Goal: Task Accomplishment & Management: Manage account settings

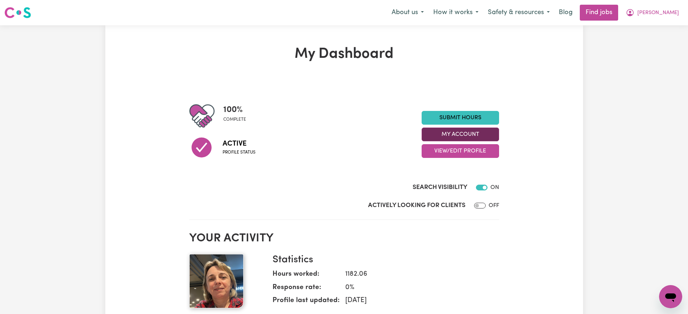
click at [444, 135] on button "My Account" at bounding box center [460, 135] width 77 height 14
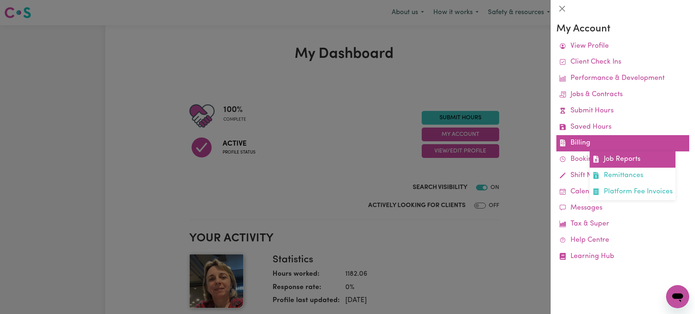
click at [599, 159] on link "Job Reports" at bounding box center [632, 160] width 86 height 16
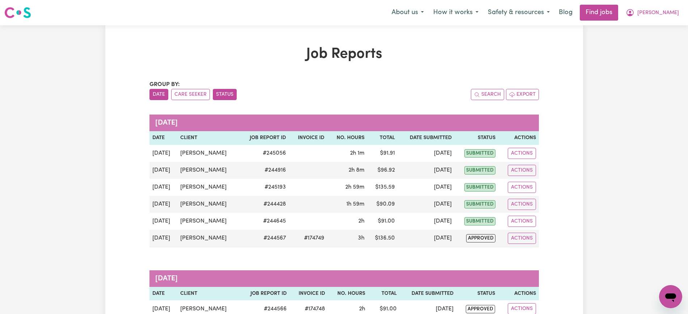
click at [222, 94] on button "Status" at bounding box center [225, 94] width 24 height 11
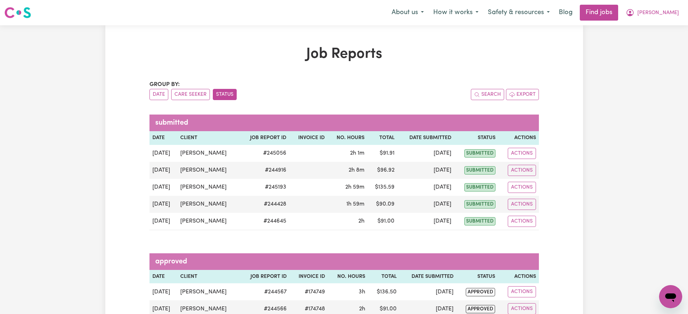
drag, startPoint x: 257, startPoint y: 55, endPoint x: 155, endPoint y: 1, distance: 115.6
click at [257, 55] on h1 "Job Reports" at bounding box center [343, 54] width 389 height 17
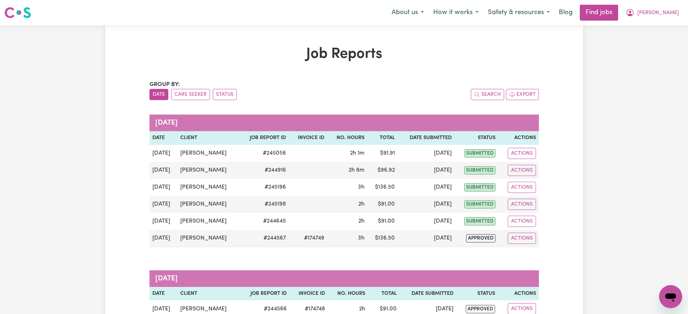
click at [222, 88] on div "Group by: Date Care Seeker Status" at bounding box center [246, 90] width 195 height 20
click at [227, 88] on div "Group by: Date Care Seeker Status" at bounding box center [246, 90] width 195 height 20
click at [230, 95] on button "Status" at bounding box center [225, 94] width 24 height 11
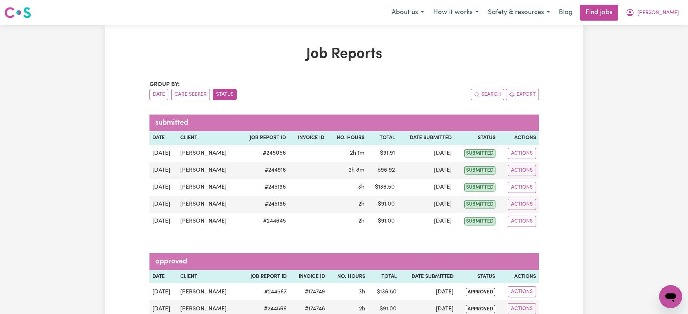
drag, startPoint x: 656, startPoint y: 11, endPoint x: 656, endPoint y: 20, distance: 9.4
click at [634, 10] on icon "My Account" at bounding box center [630, 12] width 9 height 9
click at [656, 57] on link "Logout" at bounding box center [654, 55] width 57 height 14
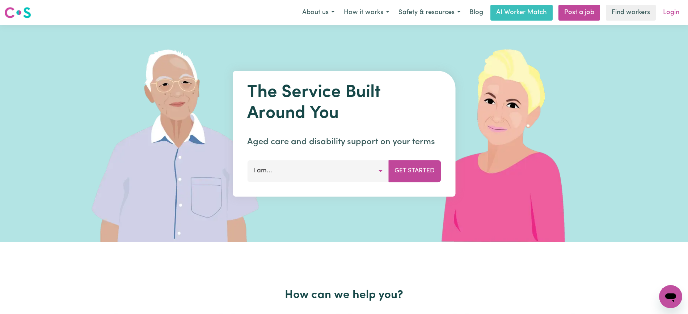
click at [672, 11] on link "Login" at bounding box center [671, 13] width 25 height 16
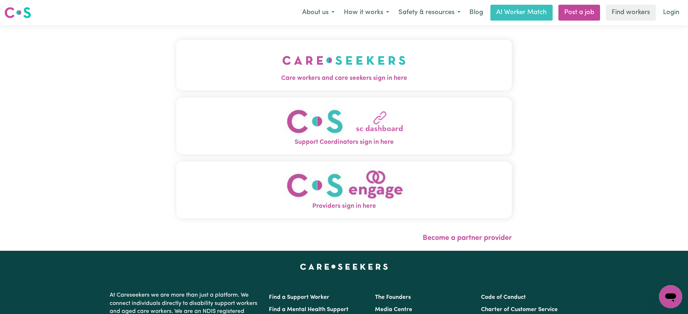
click at [380, 68] on img "Care workers and care seekers sign in here" at bounding box center [343, 60] width 123 height 27
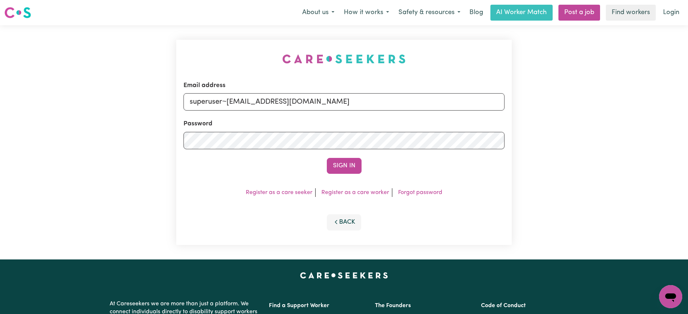
drag, startPoint x: 166, startPoint y: 53, endPoint x: 237, endPoint y: 85, distance: 77.9
click at [166, 53] on div "Email address superuser~halyna19711@gmail.com Password Sign In Register as a ca…" at bounding box center [344, 142] width 688 height 234
drag, startPoint x: 228, startPoint y: 101, endPoint x: 571, endPoint y: 103, distance: 343.0
click at [571, 103] on div "Email address superuser~halyna19711@gmail.com Password Sign In Register as a ca…" at bounding box center [344, 142] width 688 height 234
type input "SUPERUSER~LornaWilsonKNC@careseekers.com.au"
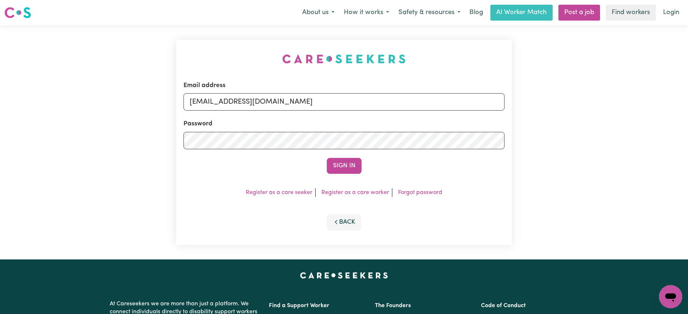
click at [327, 158] on button "Sign In" at bounding box center [344, 166] width 35 height 16
